Goal: Task Accomplishment & Management: Use online tool/utility

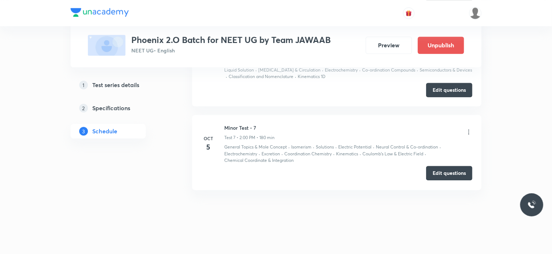
click at [457, 171] on button "Edit questions" at bounding box center [449, 173] width 46 height 14
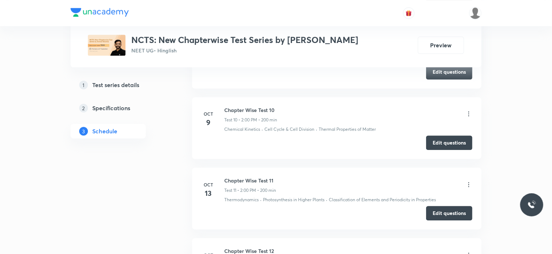
scroll to position [1607, 0]
click at [456, 142] on button "Edit questions" at bounding box center [449, 143] width 46 height 14
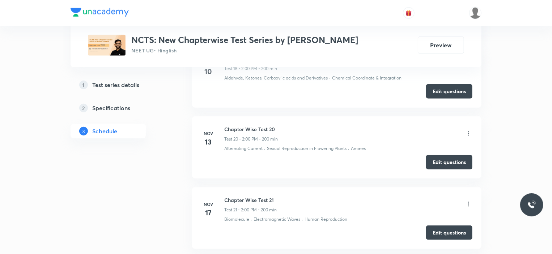
scroll to position [1679, 0]
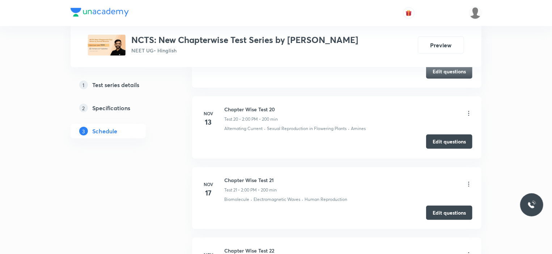
click at [438, 137] on button "Edit questions" at bounding box center [449, 142] width 46 height 14
click at [441, 209] on button "Edit questions" at bounding box center [449, 212] width 46 height 14
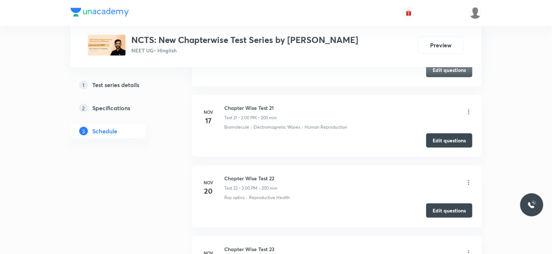
click at [444, 204] on button "Edit questions" at bounding box center [449, 211] width 46 height 14
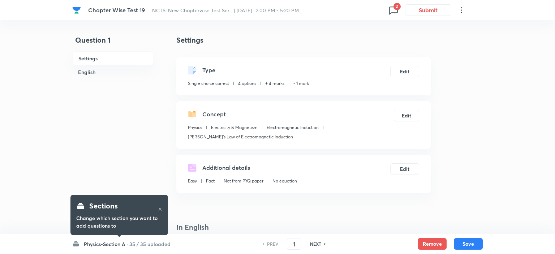
checkbox input "true"
click at [112, 241] on h6 "Physics-Section A ·" at bounding box center [104, 244] width 44 height 8
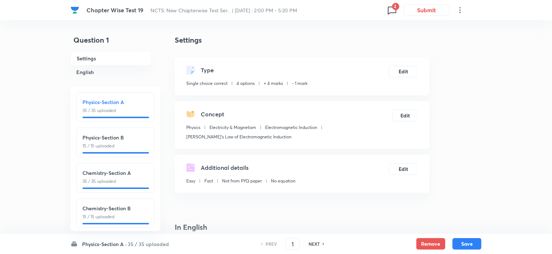
scroll to position [44, 0]
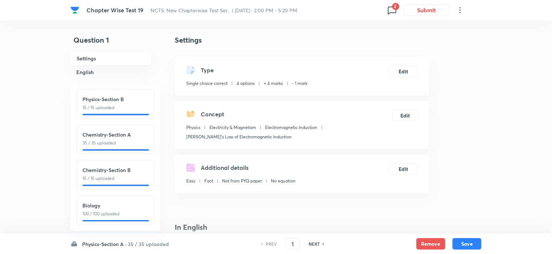
click at [111, 211] on p "100 / 100 uploaded" at bounding box center [115, 214] width 66 height 7
type input "101"
checkbox input "true"
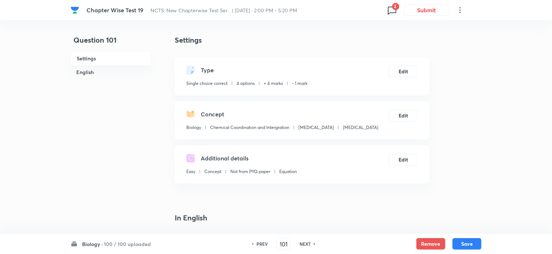
click at [389, 8] on icon at bounding box center [392, 10] width 12 height 12
click at [98, 152] on div at bounding box center [277, 127] width 555 height 254
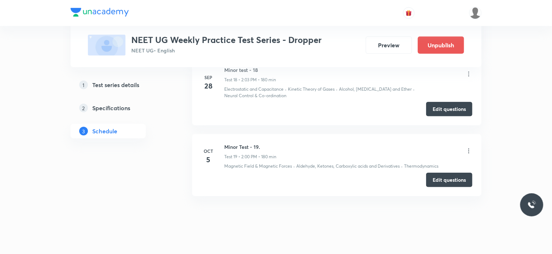
click at [467, 148] on icon at bounding box center [468, 151] width 7 height 7
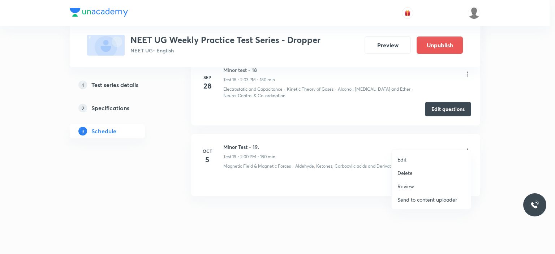
click at [412, 157] on li "Edit" at bounding box center [431, 159] width 79 height 13
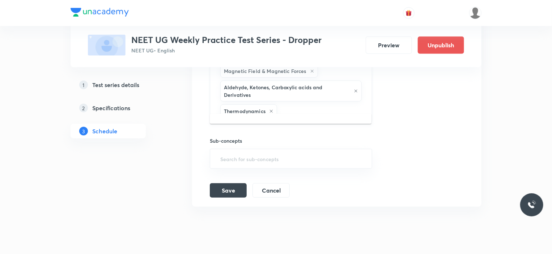
click at [305, 105] on input "text" at bounding box center [320, 111] width 84 height 13
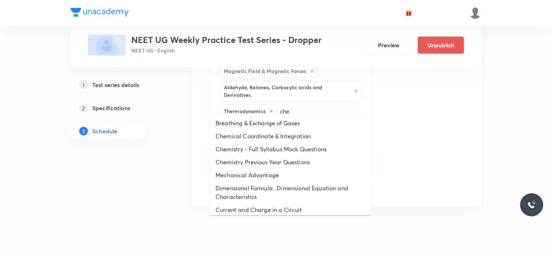
type input "chem"
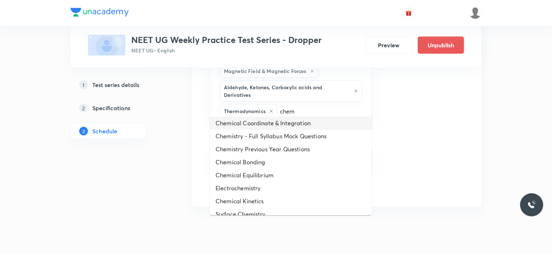
click at [274, 123] on li "Chemical Coordinate & Integration" at bounding box center [291, 123] width 162 height 13
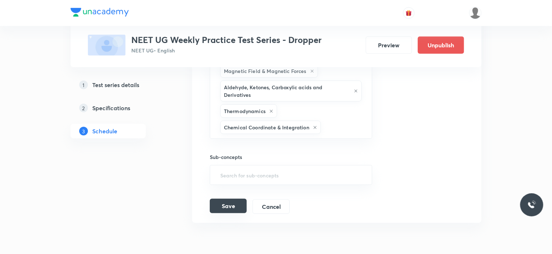
click at [242, 199] on button "Save" at bounding box center [228, 206] width 37 height 14
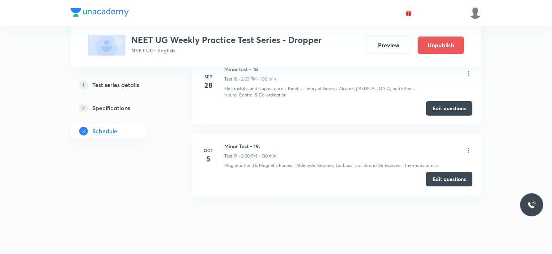
scroll to position [1405, 0]
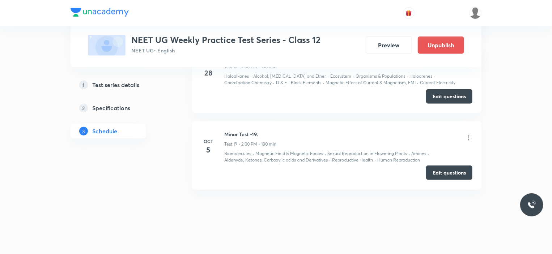
click at [450, 170] on button "Edit questions" at bounding box center [449, 173] width 46 height 14
click at [448, 174] on button "Edit questions" at bounding box center [449, 173] width 46 height 14
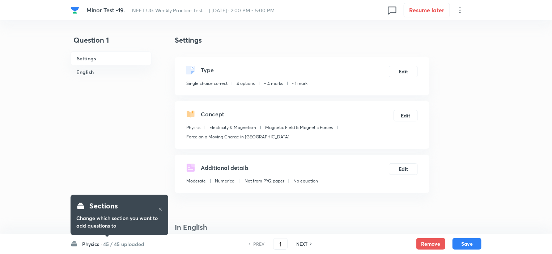
click at [97, 243] on h6 "Physics ·" at bounding box center [92, 244] width 20 height 8
checkbox input "true"
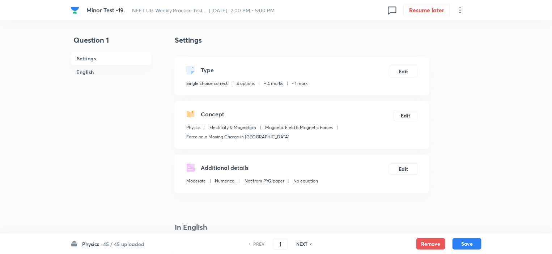
click at [133, 240] on h6 "45 / 45 uploaded" at bounding box center [123, 244] width 41 height 8
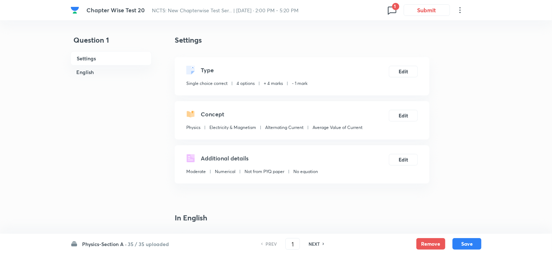
click at [388, 13] on icon at bounding box center [392, 11] width 8 height 8
click at [464, 76] on div at bounding box center [277, 127] width 555 height 254
click at [388, 9] on icon at bounding box center [392, 10] width 12 height 12
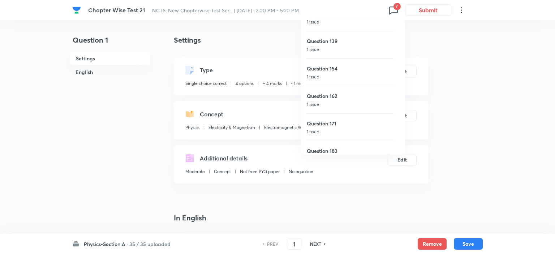
scroll to position [56, 0]
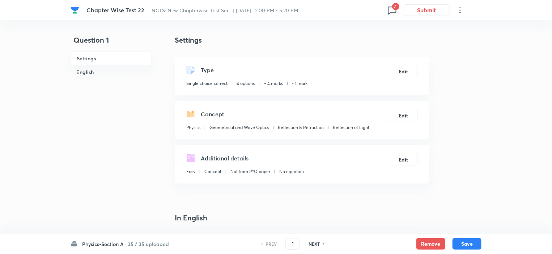
click at [393, 7] on span "7" at bounding box center [395, 6] width 7 height 7
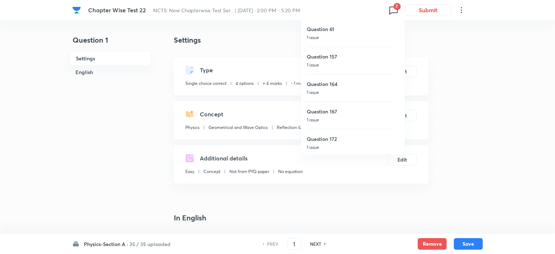
scroll to position [56, 0]
